Goal: Task Accomplishment & Management: Use online tool/utility

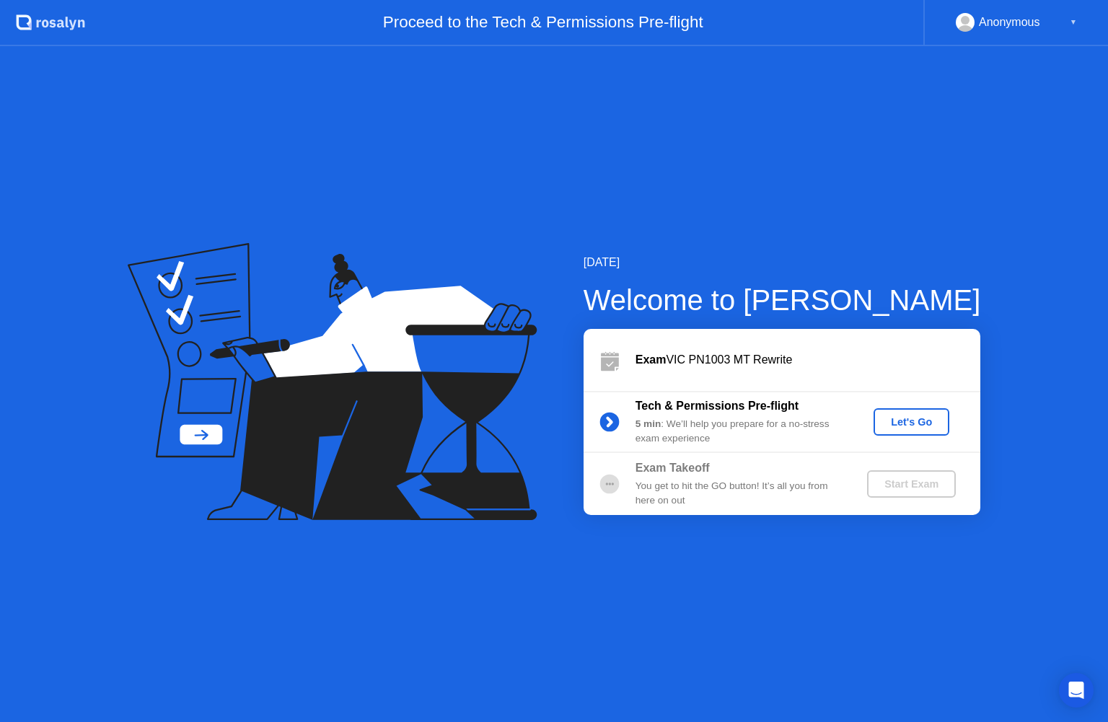
click at [909, 426] on div "Let's Go" at bounding box center [911, 422] width 64 height 12
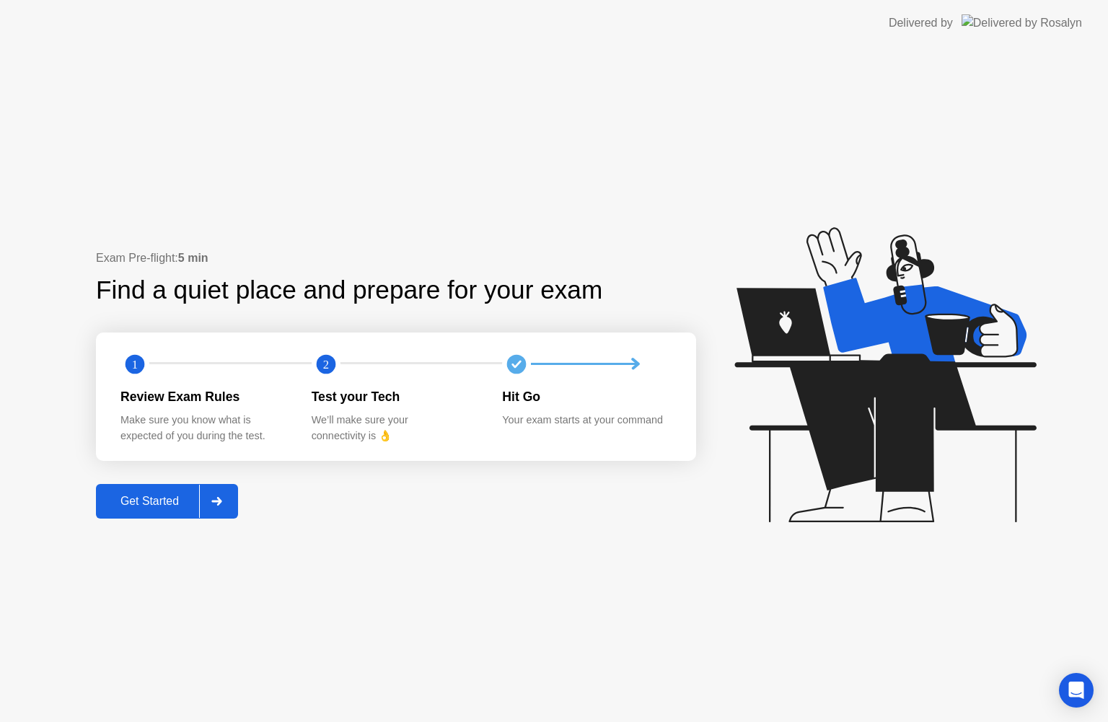
click at [225, 494] on div at bounding box center [216, 501] width 35 height 33
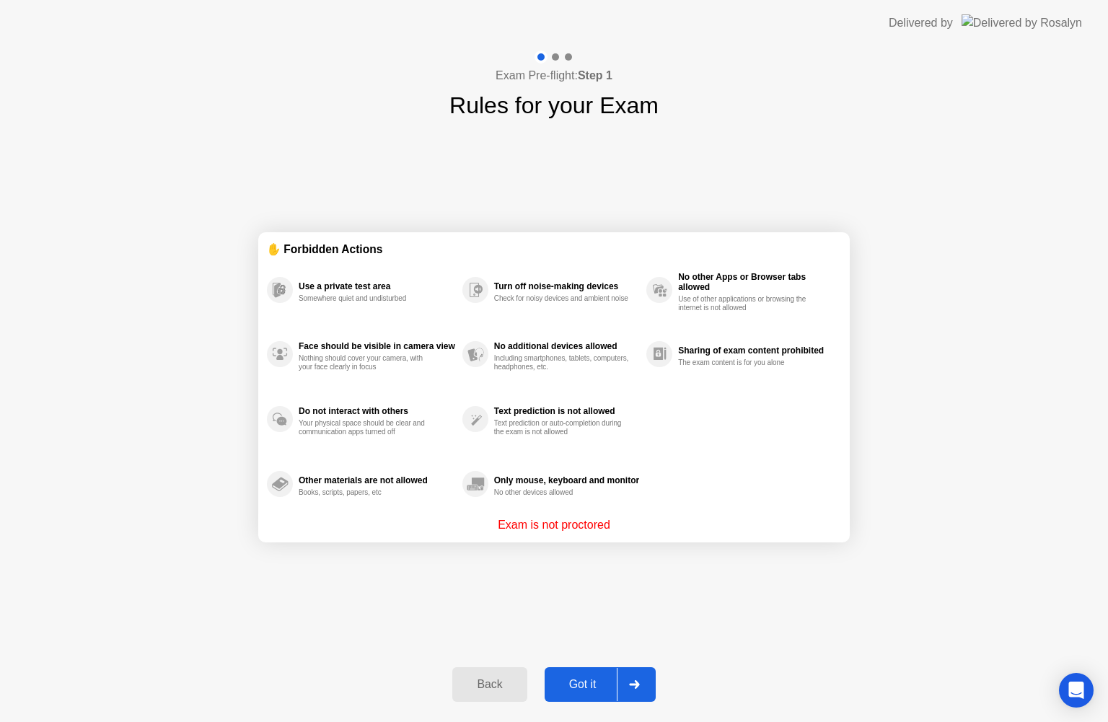
click at [639, 693] on div at bounding box center [633, 684] width 35 height 33
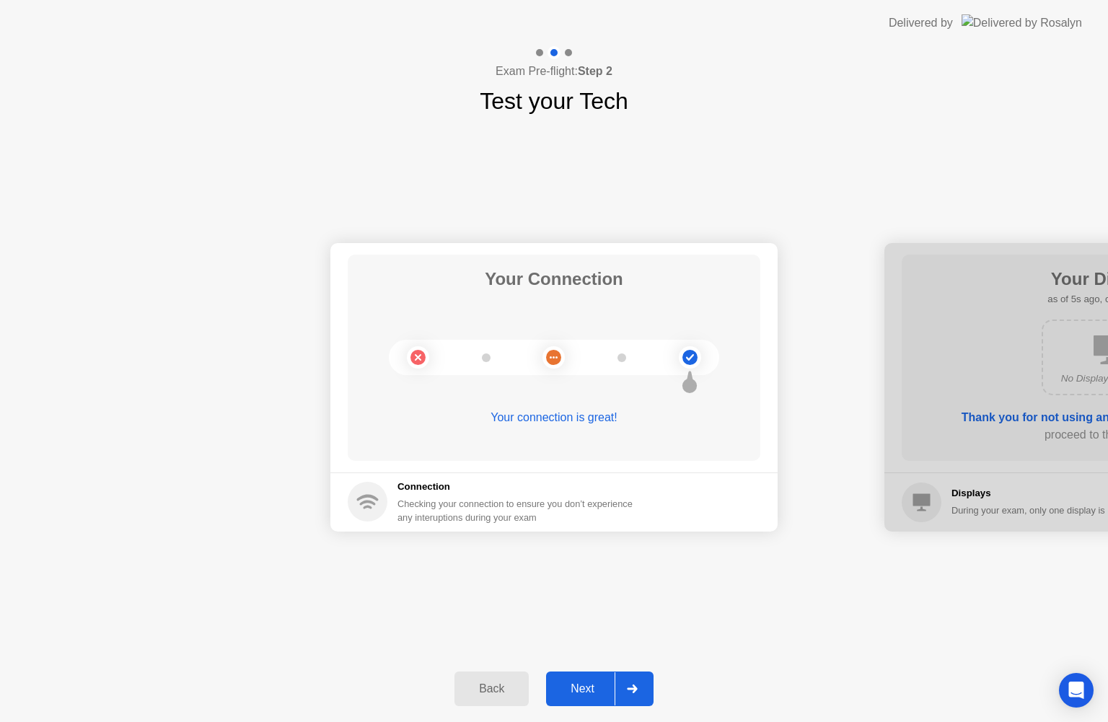
click at [624, 682] on div at bounding box center [631, 688] width 35 height 33
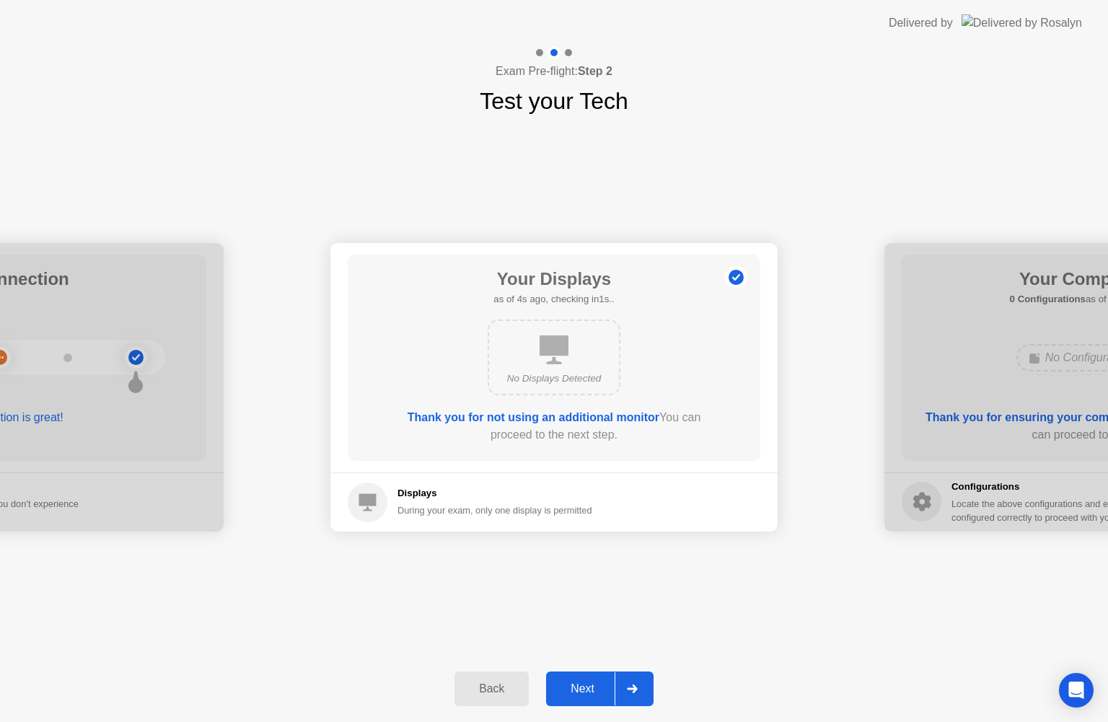
click at [640, 680] on div at bounding box center [631, 688] width 35 height 33
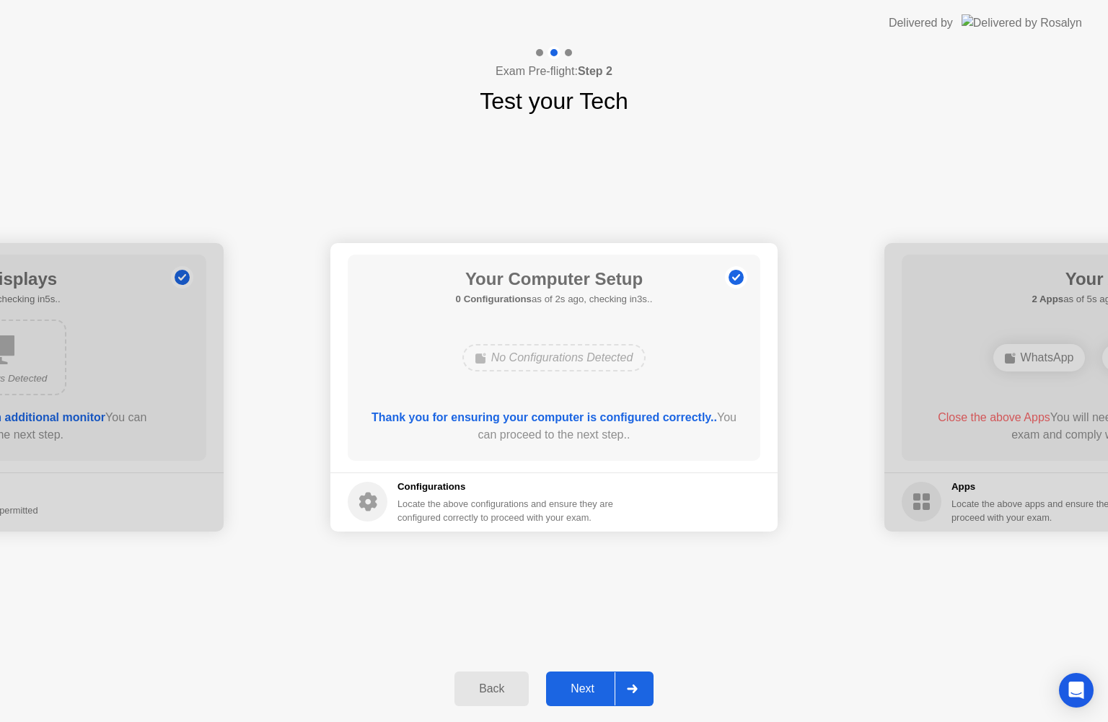
click at [636, 695] on div at bounding box center [631, 688] width 35 height 33
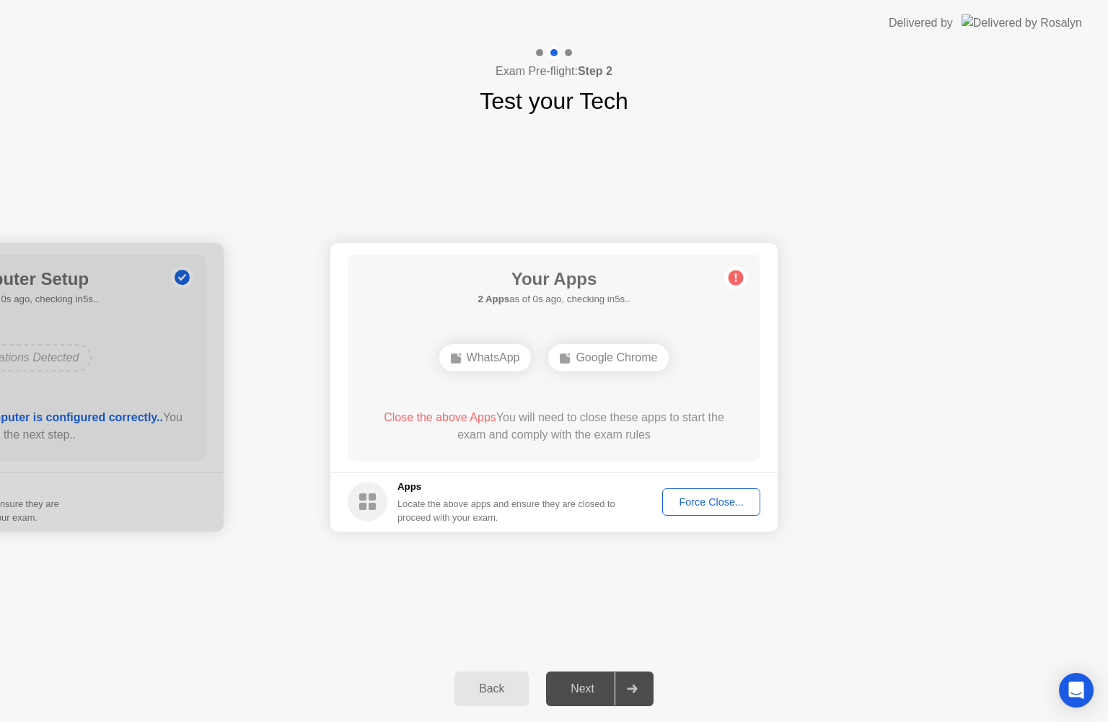
click at [720, 498] on div "Force Close..." at bounding box center [711, 502] width 88 height 12
click at [691, 502] on div "Force Close..." at bounding box center [711, 502] width 88 height 12
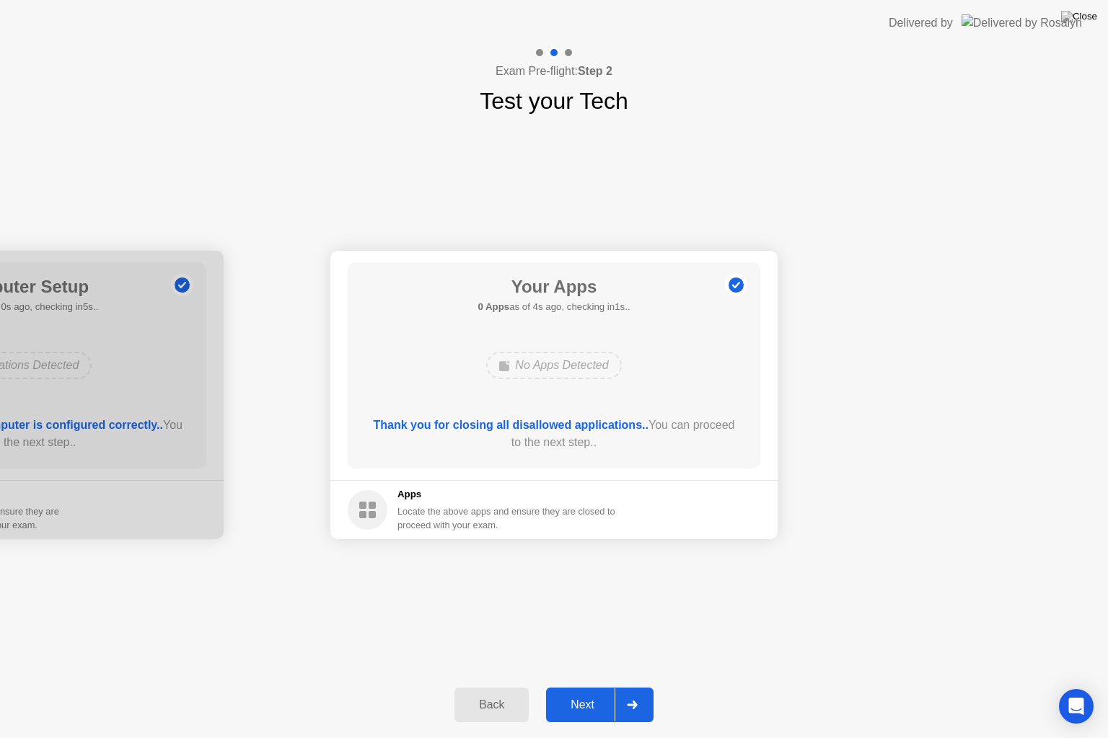
click at [633, 694] on div at bounding box center [631, 705] width 35 height 33
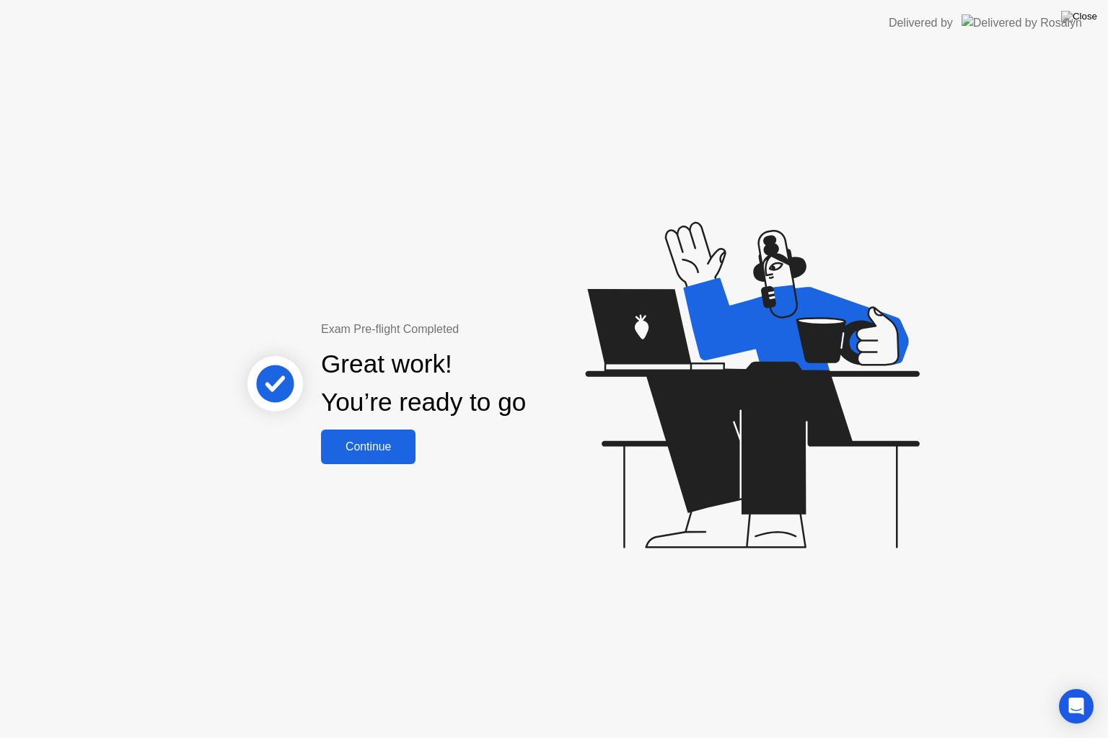
click at [399, 442] on div "Continue" at bounding box center [368, 447] width 86 height 13
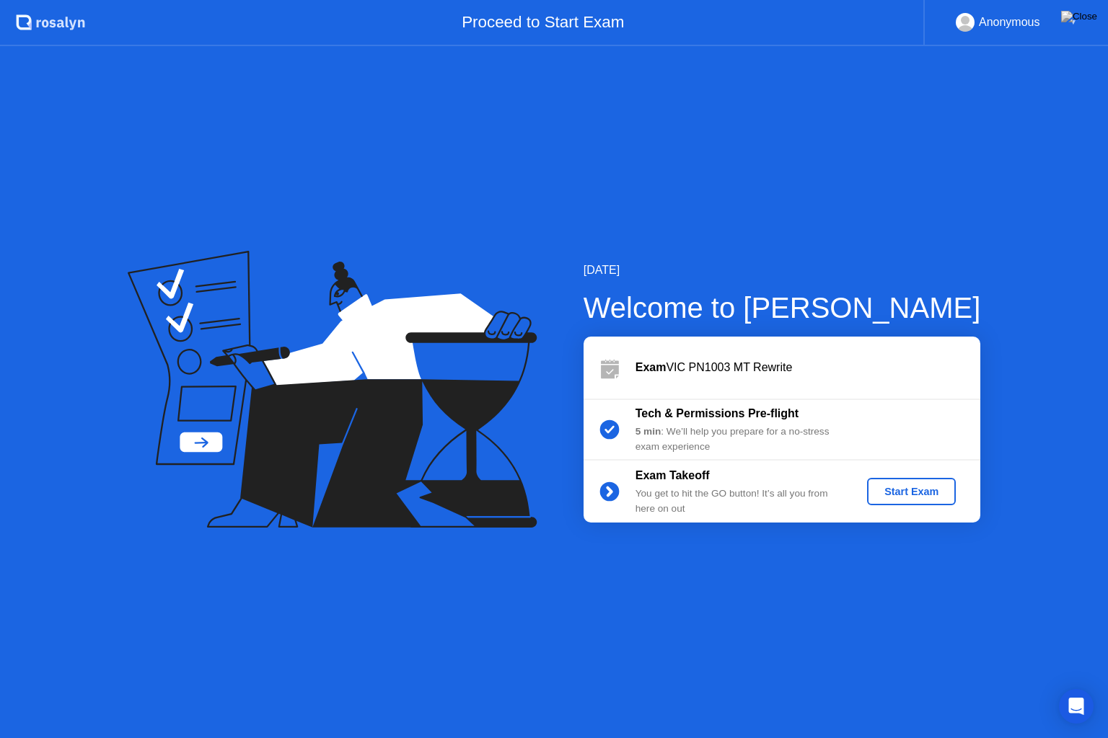
click at [913, 498] on div "Start Exam" at bounding box center [910, 492] width 77 height 12
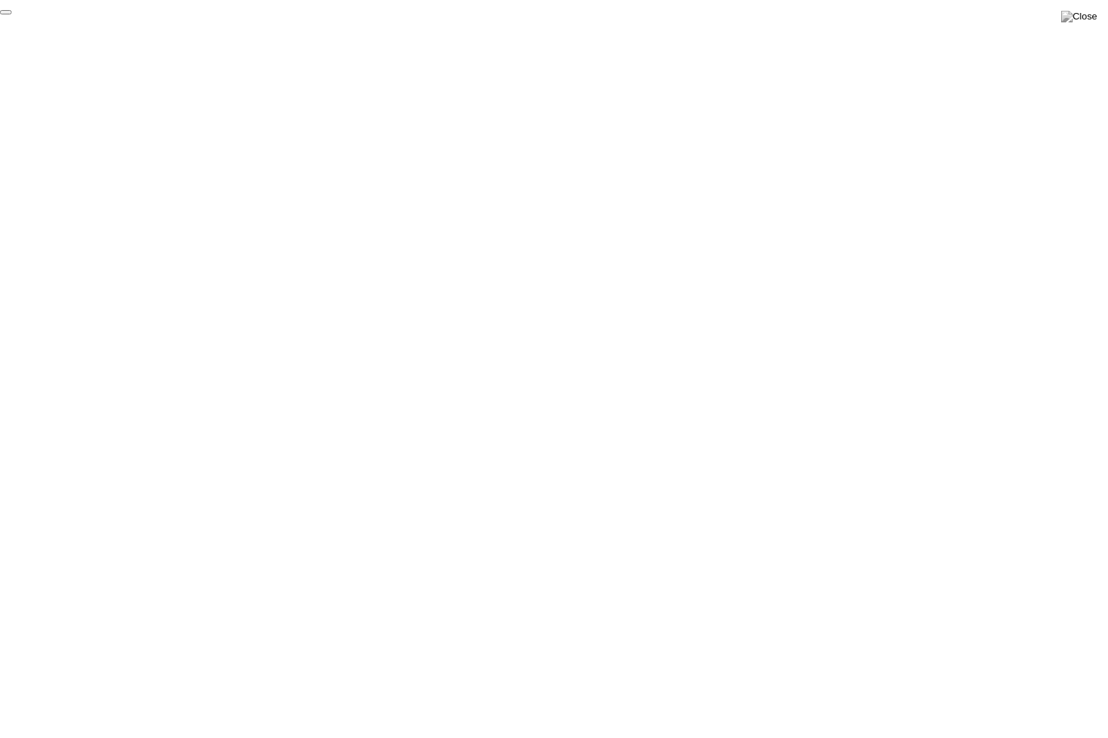
click div "End Proctoring Session"
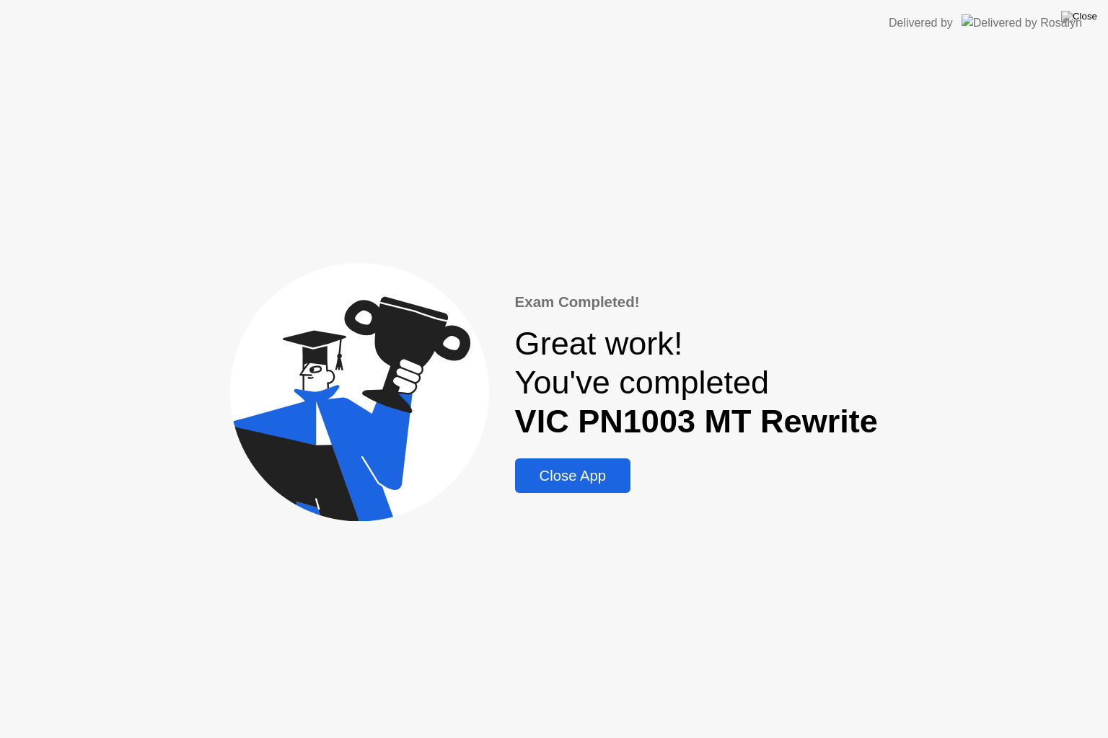
drag, startPoint x: 955, startPoint y: 702, endPoint x: 604, endPoint y: 483, distance: 413.3
click at [604, 483] on div "Exam Completed! Great work! You've completed VIC PN1003 MT Rewrite Close App" at bounding box center [554, 392] width 1108 height 692
click at [593, 477] on div "Close App" at bounding box center [572, 476] width 107 height 17
